Goal: Task Accomplishment & Management: Complete application form

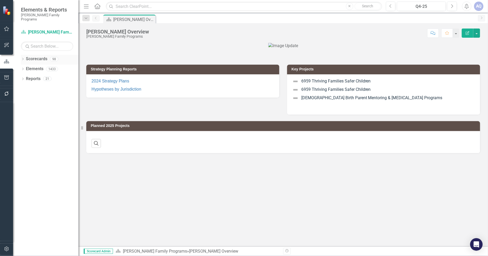
click at [22, 58] on icon "Dropdown" at bounding box center [23, 59] width 4 height 3
click at [25, 67] on icon "Dropdown" at bounding box center [26, 68] width 4 height 3
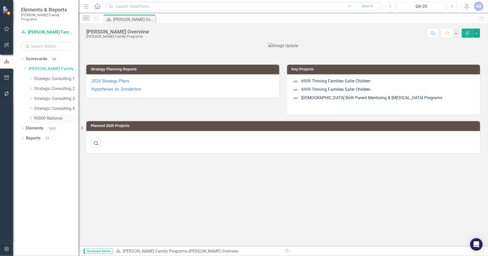
click at [32, 117] on icon "Dropdown" at bounding box center [31, 118] width 4 height 3
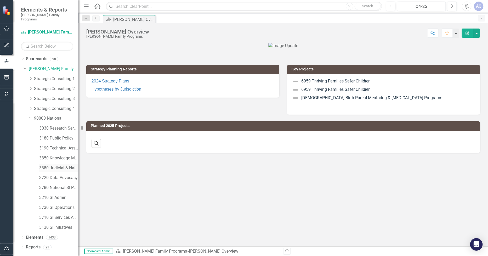
click at [66, 165] on link "3380 Judicial & National Engage" at bounding box center [58, 168] width 39 height 6
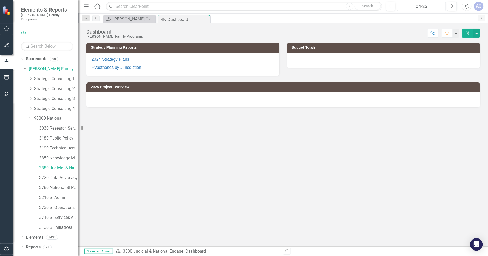
click at [429, 7] on div "Q4-25" at bounding box center [421, 6] width 45 height 6
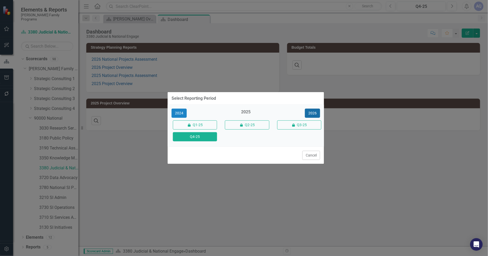
click at [307, 115] on button "2026" at bounding box center [312, 113] width 15 height 9
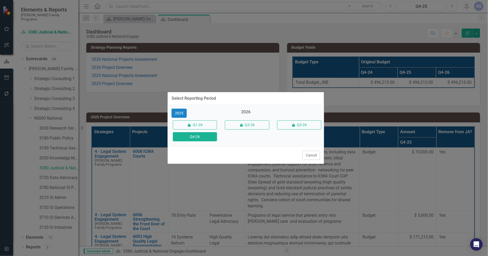
click at [208, 136] on button "Q4-26" at bounding box center [195, 136] width 44 height 9
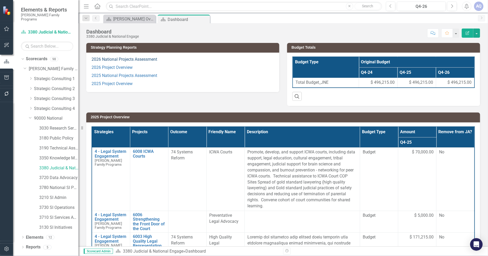
click at [114, 58] on link "2026 National Projects Assessment" at bounding box center [125, 59] width 66 height 5
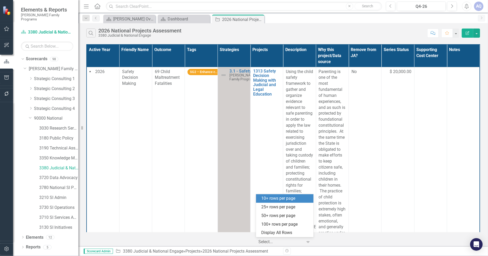
click at [297, 245] on div at bounding box center [281, 241] width 44 height 7
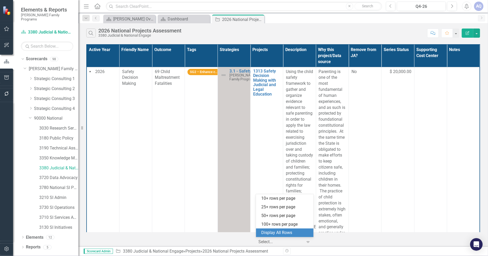
click at [291, 233] on div "Display All Rows" at bounding box center [285, 233] width 49 height 6
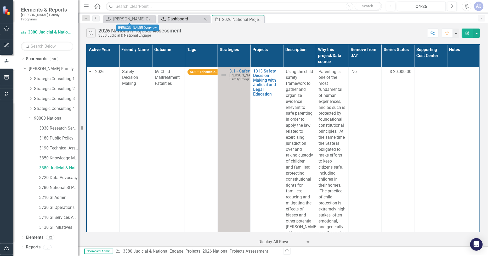
click at [182, 17] on div "Dashboard" at bounding box center [185, 19] width 35 height 7
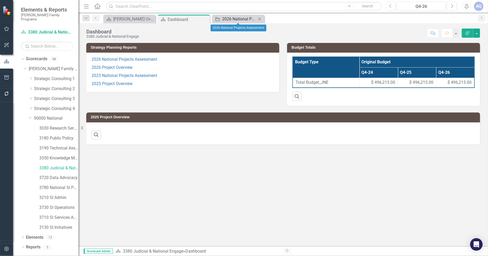
click at [236, 19] on div "2026 National Projects Assessment" at bounding box center [239, 19] width 35 height 7
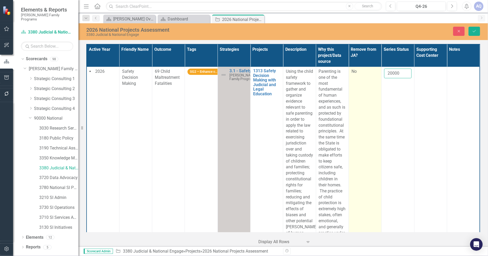
drag, startPoint x: 401, startPoint y: 72, endPoint x: 367, endPoint y: 72, distance: 33.2
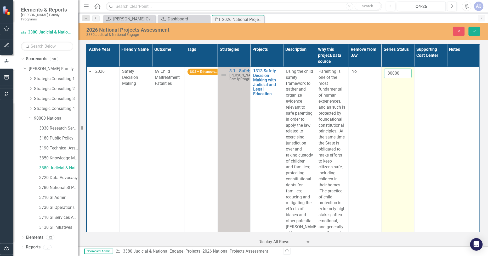
type input "30000"
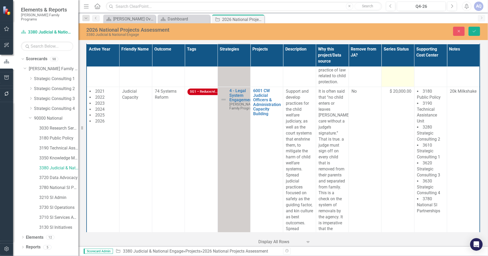
scroll to position [407, 0]
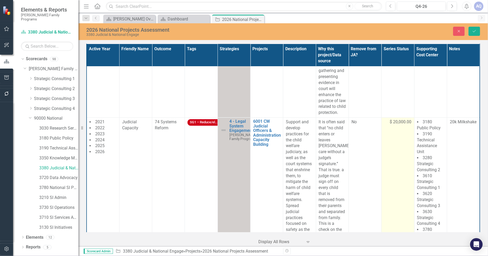
drag, startPoint x: 399, startPoint y: 131, endPoint x: 384, endPoint y: 131, distance: 14.4
click at [384, 129] on input "20000" at bounding box center [397, 124] width 27 height 10
type input "50000"
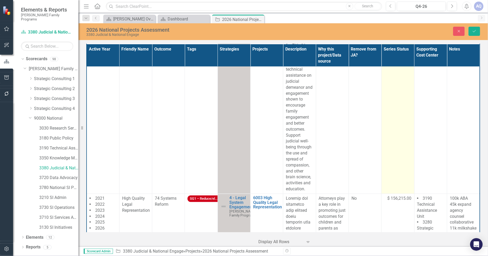
scroll to position [988, 0]
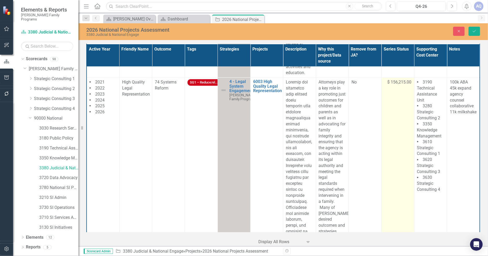
drag, startPoint x: 403, startPoint y: 91, endPoint x: 398, endPoint y: 91, distance: 4.7
click at [398, 89] on div "156215" at bounding box center [397, 84] width 27 height 10
click at [398, 89] on input "156215" at bounding box center [397, 84] width 27 height 10
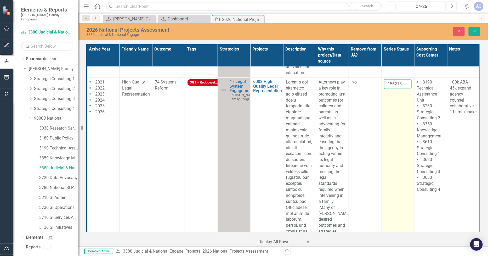
click at [398, 89] on input "156215" at bounding box center [397, 84] width 27 height 10
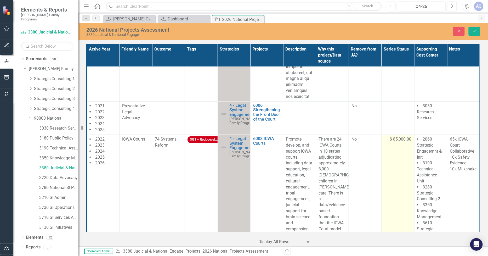
scroll to position [1512, 0]
type input "189999"
click at [397, 138] on input "85000" at bounding box center [397, 142] width 27 height 10
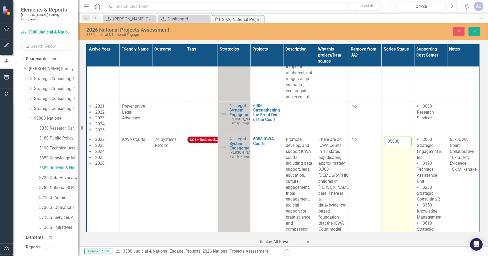
click at [397, 138] on input "85000" at bounding box center [397, 142] width 27 height 10
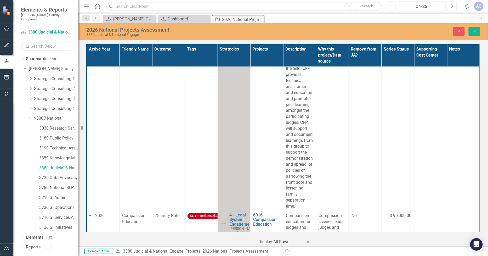
scroll to position [2151, 0]
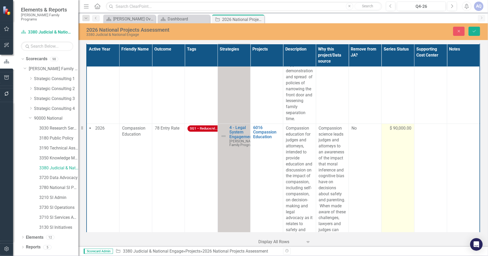
type input "80000"
click at [396, 159] on td "$ 90,000.00" at bounding box center [398, 197] width 33 height 147
click at [395, 125] on input "90000" at bounding box center [397, 130] width 27 height 10
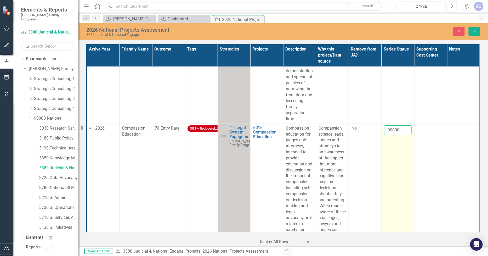
click at [395, 125] on input "90000" at bounding box center [397, 130] width 27 height 10
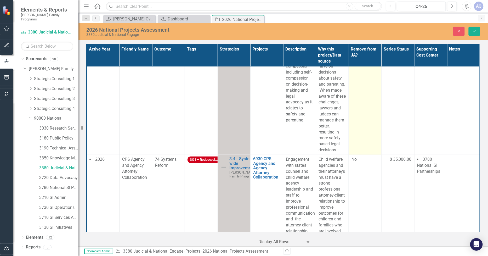
scroll to position [2268, 0]
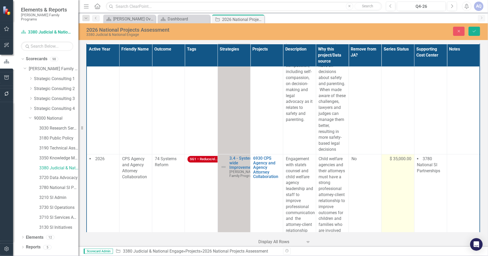
type input "10000"
click at [404, 186] on td "$ 35,000.00" at bounding box center [398, 200] width 33 height 93
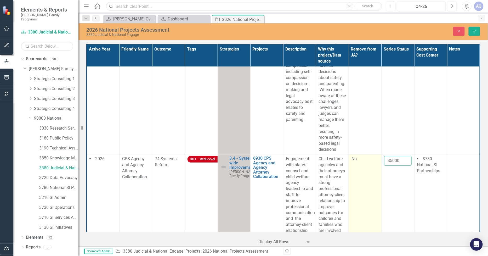
drag, startPoint x: 401, startPoint y: 157, endPoint x: 376, endPoint y: 156, distance: 24.9
click at [376, 156] on tr "2026 CPS Agency and Agency Attorney Collaboration 74 Systems Reform SG1 – Reduc…" at bounding box center [284, 200] width 394 height 93
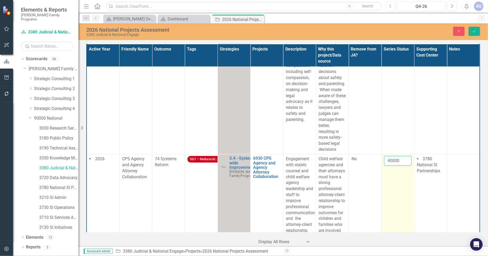
type input "40000"
click at [392, 170] on td "40000" at bounding box center [398, 200] width 33 height 93
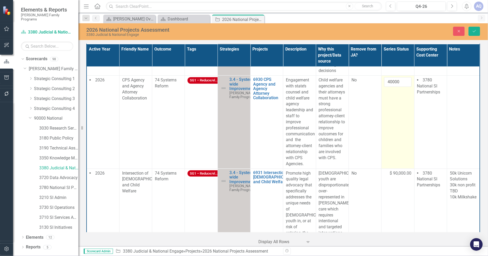
scroll to position [2355, 0]
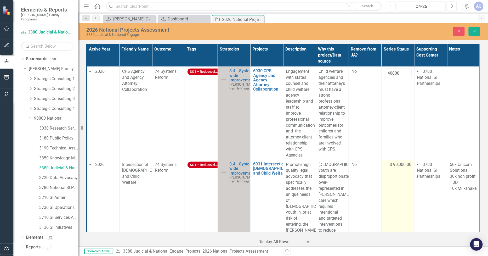
click at [397, 162] on input "90000" at bounding box center [397, 167] width 27 height 10
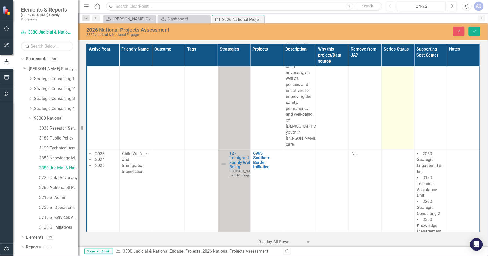
scroll to position [2742, 0]
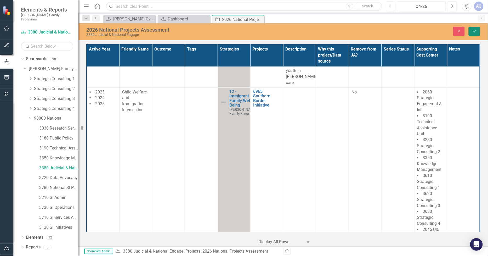
click at [474, 33] on button "Save" at bounding box center [475, 31] width 12 height 9
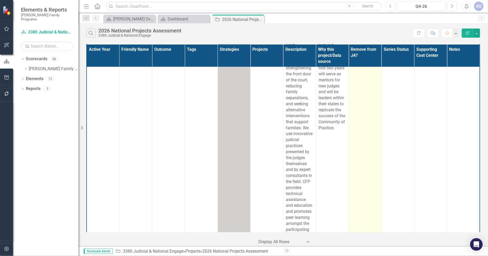
scroll to position [1835, 0]
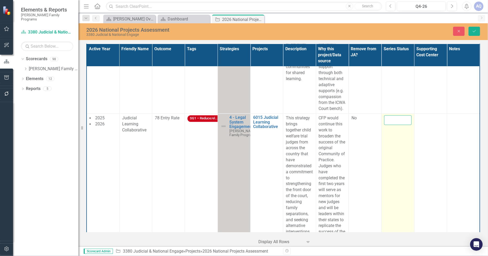
click at [395, 115] on input "number" at bounding box center [397, 120] width 27 height 10
type input "6215"
click button "Save" at bounding box center [475, 31] width 12 height 9
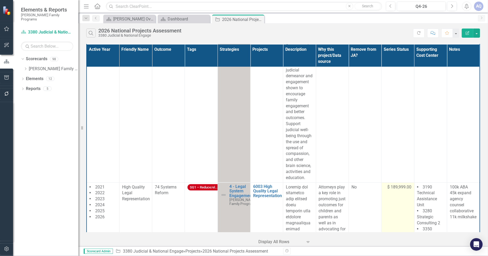
scroll to position [881, 0]
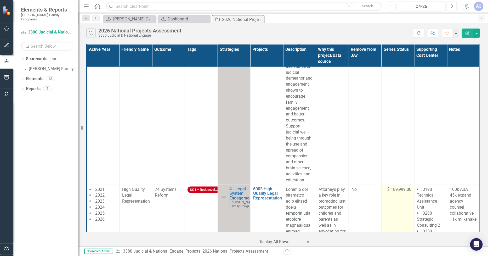
click at [396, 193] on span "$ 189,999.00" at bounding box center [400, 190] width 24 height 6
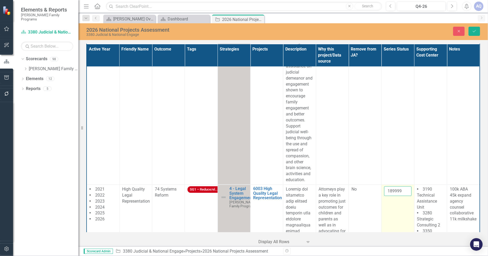
click at [397, 196] on input "189999" at bounding box center [397, 191] width 27 height 10
type input "190000"
click button "Save" at bounding box center [475, 31] width 12 height 9
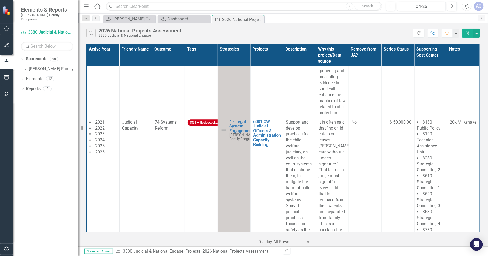
scroll to position [407, 2]
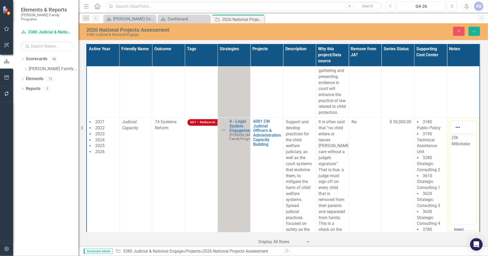
scroll to position [0, 0]
click at [464, 144] on p "20k Milkshake" at bounding box center [464, 140] width 24 height 13
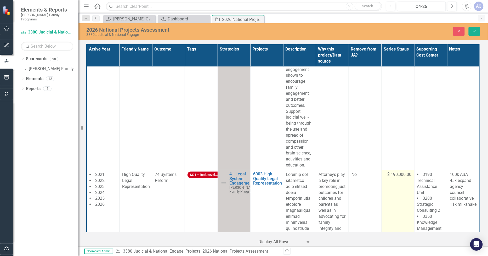
scroll to position [959, 2]
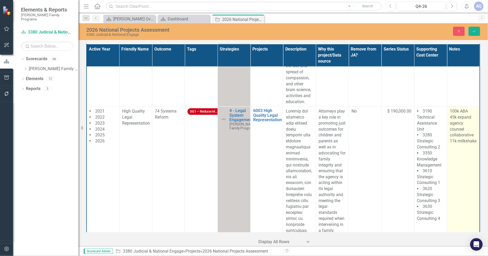
click at [462, 138] on p "100k ABA 45k expand agency counsel collaborative 11k milkshake" at bounding box center [463, 126] width 27 height 36
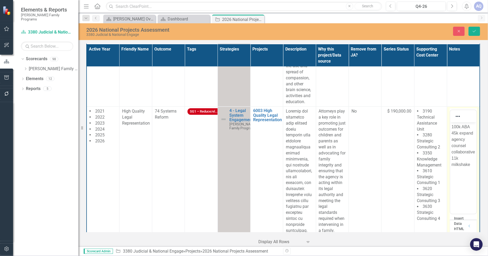
scroll to position [0, 0]
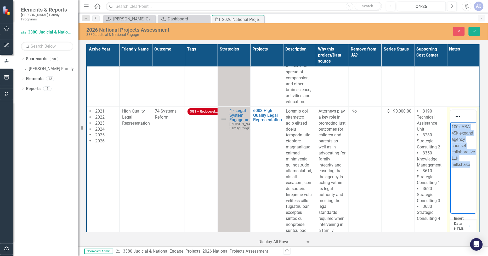
drag, startPoint x: 472, startPoint y: 165, endPoint x: 894, endPoint y: 251, distance: 431.1
click at [450, 122] on html "100k ABA 45k expand agency counsel collaborative 11k milkshake" at bounding box center [463, 161] width 26 height 78
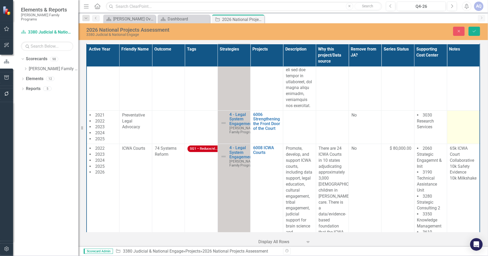
scroll to position [1512, 2]
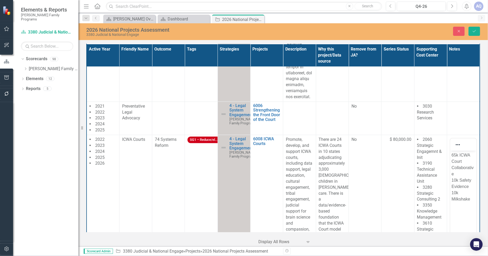
scroll to position [0, 0]
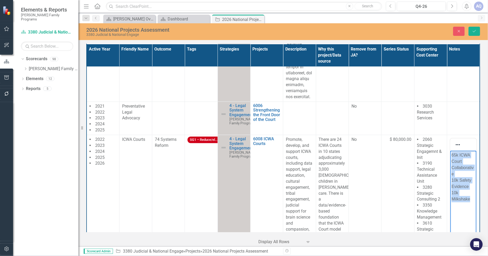
drag, startPoint x: 450, startPoint y: 164, endPoint x: 445, endPoint y: 147, distance: 18.4
click at [450, 150] on html "65k ICWA Court Collaborative 10k Safety Evidence 10k Milkshake" at bounding box center [463, 189] width 26 height 78
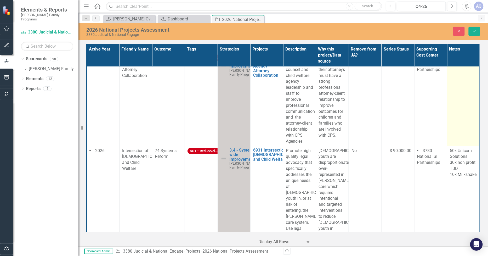
scroll to position [2384, 2]
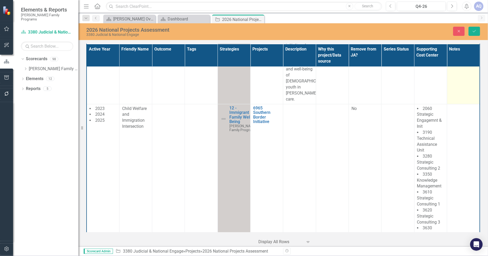
scroll to position [2742, 2]
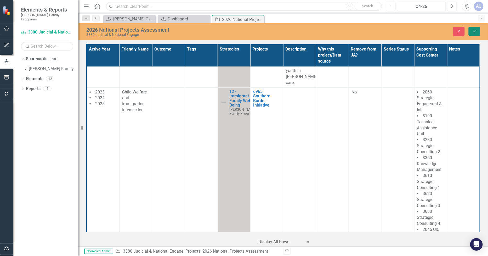
click at [475, 33] on button "Save" at bounding box center [475, 31] width 12 height 9
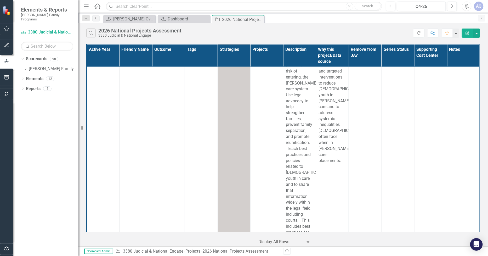
scroll to position [2742, 0]
